Goal: Task Accomplishment & Management: Manage account settings

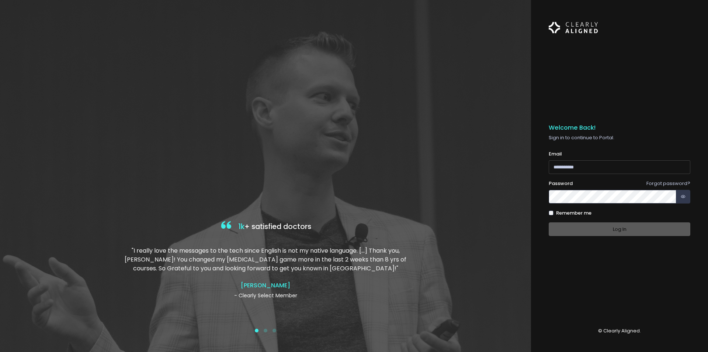
click at [591, 170] on input "email" at bounding box center [620, 167] width 142 height 14
paste input "**********"
type input "**********"
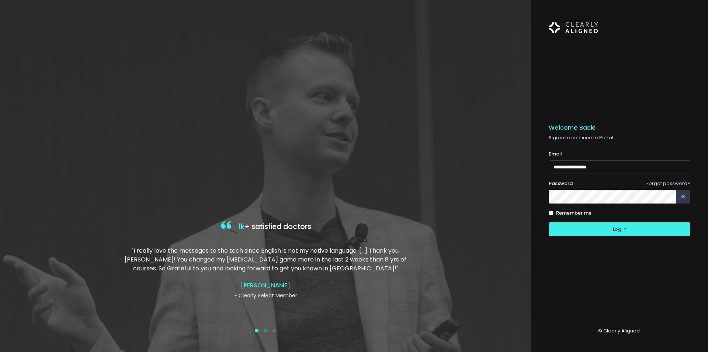
click at [549, 222] on button "Log In" at bounding box center [620, 229] width 142 height 14
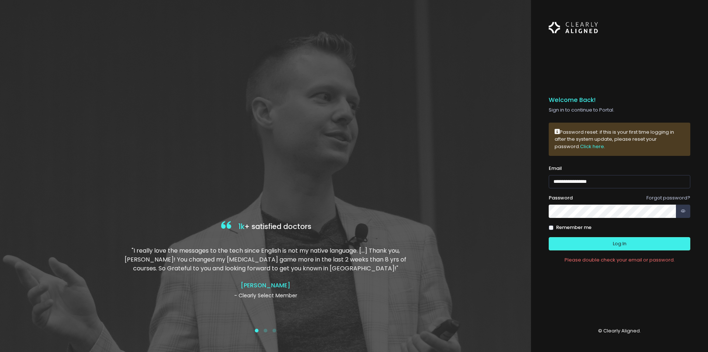
click at [549, 237] on button "Log In" at bounding box center [620, 244] width 142 height 14
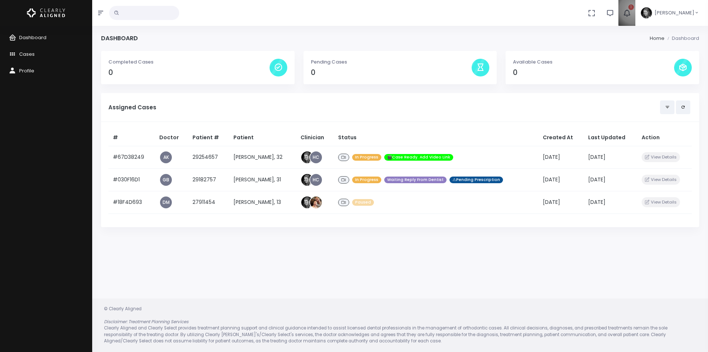
click at [636, 9] on button "1" at bounding box center [627, 13] width 17 height 26
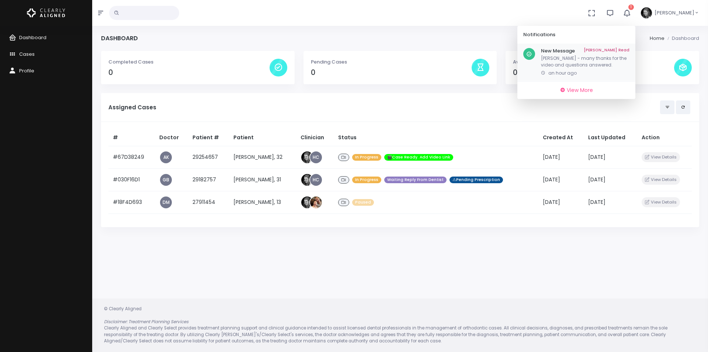
click at [590, 53] on h6 "New Message Mark As Read" at bounding box center [585, 51] width 89 height 6
click at [567, 73] on span "an hour ago" at bounding box center [562, 73] width 28 height 6
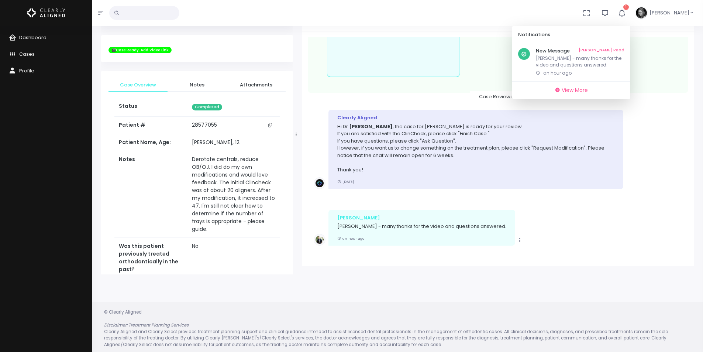
scroll to position [59, 0]
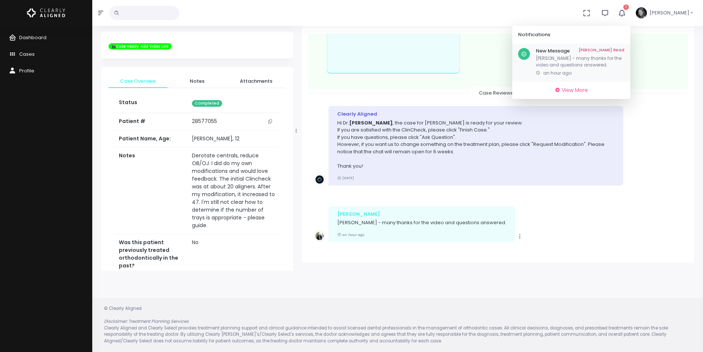
click at [619, 49] on link "[PERSON_NAME] Read" at bounding box center [601, 51] width 46 height 6
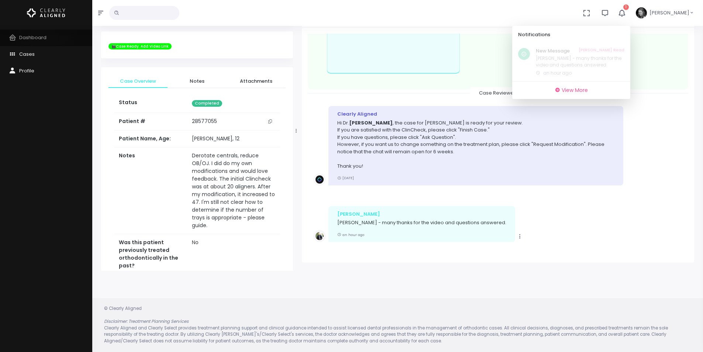
click at [43, 38] on span "Dashboard" at bounding box center [32, 37] width 27 height 7
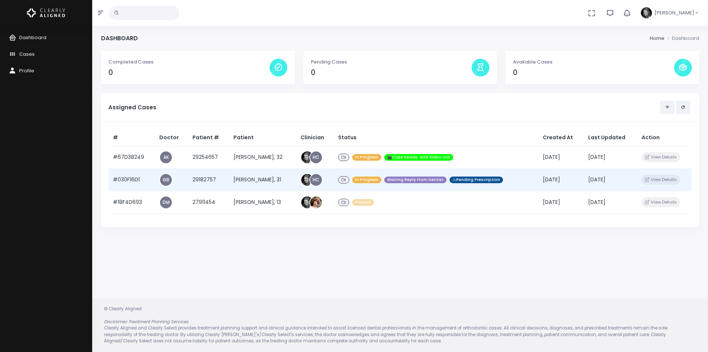
click at [124, 179] on td "#030F16D1" at bounding box center [131, 179] width 46 height 22
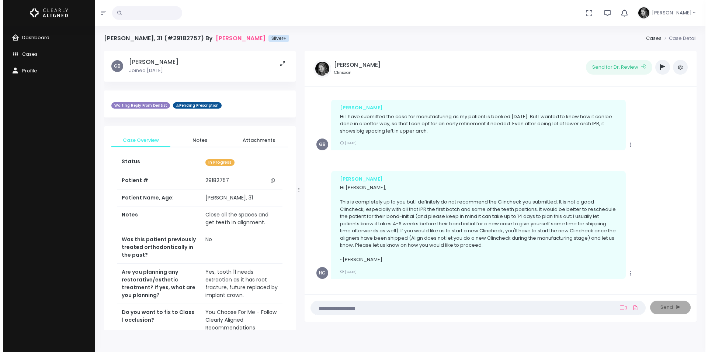
scroll to position [235, 0]
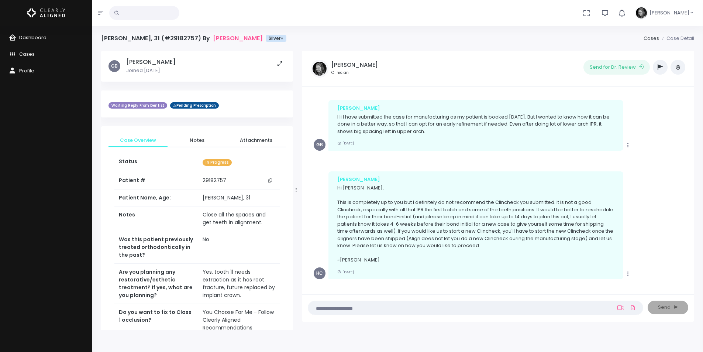
click at [29, 34] on span "Dashboard" at bounding box center [32, 37] width 27 height 7
